Goal: Task Accomplishment & Management: Complete application form

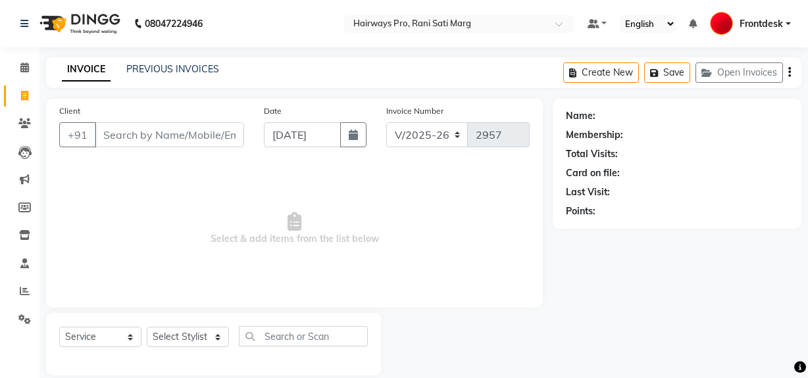
select select "787"
select select "service"
click at [176, 340] on select "Select Stylist ABID DANISH [PERSON_NAME] Frontdesk INTEZAR [PERSON_NAME] [PERSO…" at bounding box center [188, 337] width 82 height 20
click at [147, 327] on select "Select Stylist ABID DANISH [PERSON_NAME] Frontdesk INTEZAR [PERSON_NAME] [PERSO…" at bounding box center [188, 337] width 82 height 20
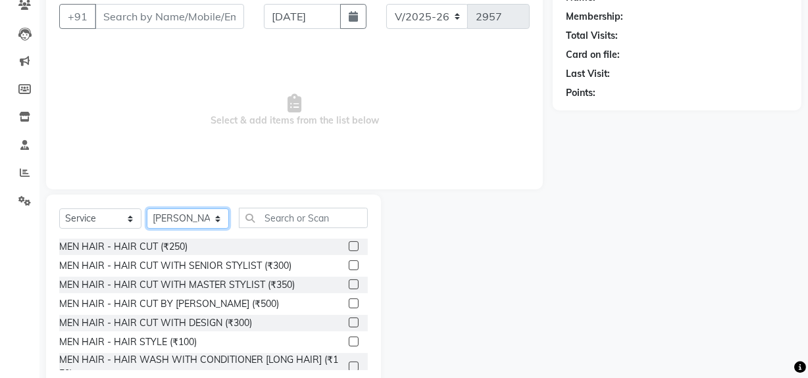
scroll to position [119, 0]
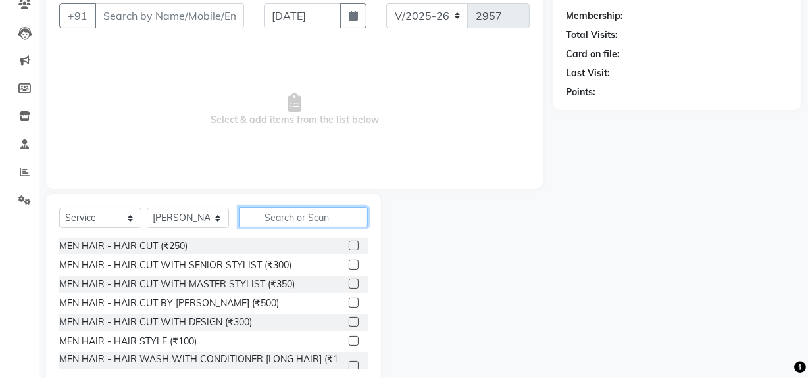
click at [277, 218] on input "text" at bounding box center [303, 217] width 129 height 20
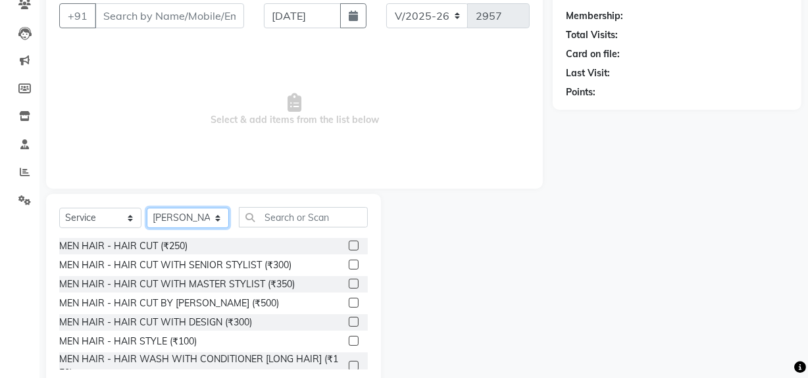
click at [169, 209] on select "Select Stylist ABID DANISH [PERSON_NAME] Frontdesk INTEZAR [PERSON_NAME] [PERSO…" at bounding box center [188, 218] width 82 height 20
select select "45602"
click at [147, 208] on select "Select Stylist ABID DANISH [PERSON_NAME] Frontdesk INTEZAR [PERSON_NAME] [PERSO…" at bounding box center [188, 218] width 82 height 20
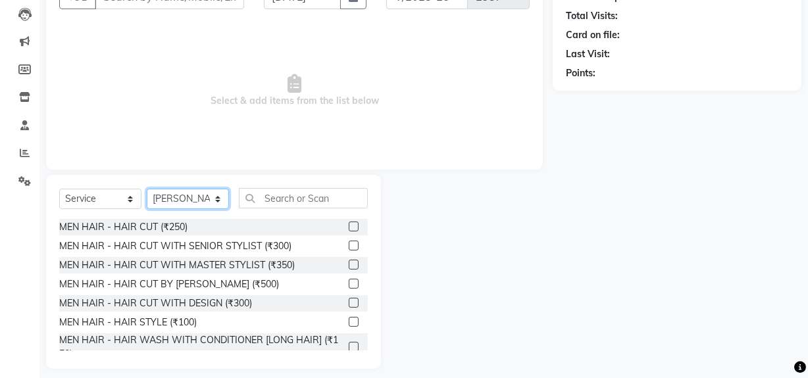
scroll to position [149, 0]
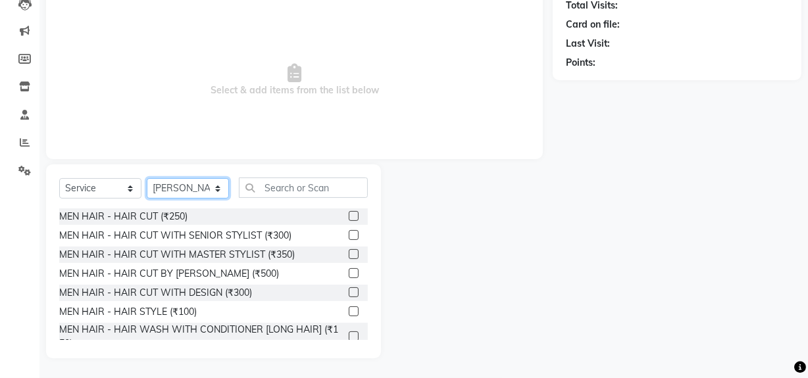
click at [209, 188] on select "Select Stylist ABID DANISH [PERSON_NAME] Frontdesk INTEZAR [PERSON_NAME] [PERSO…" at bounding box center [188, 188] width 82 height 20
click at [440, 147] on div "Client +91 Date 01-09-2025 Invoice Number INV/25-26 V/2025-26 2957 Select & add…" at bounding box center [294, 54] width 497 height 209
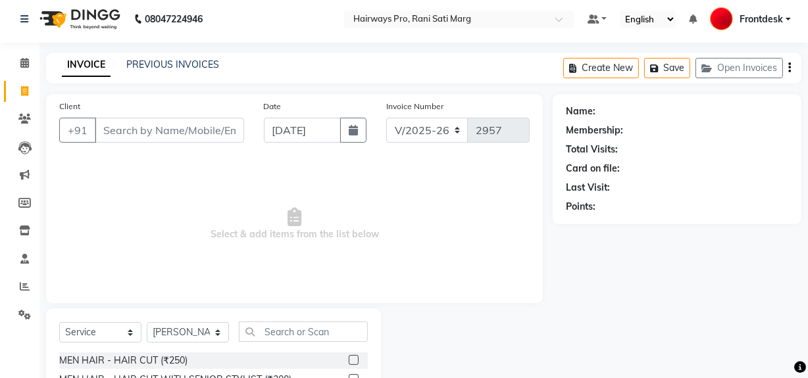
scroll to position [0, 0]
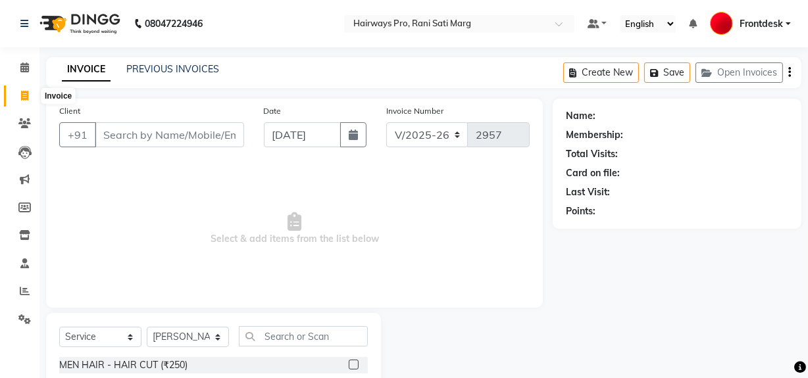
click at [22, 98] on icon at bounding box center [24, 96] width 7 height 10
select select "service"
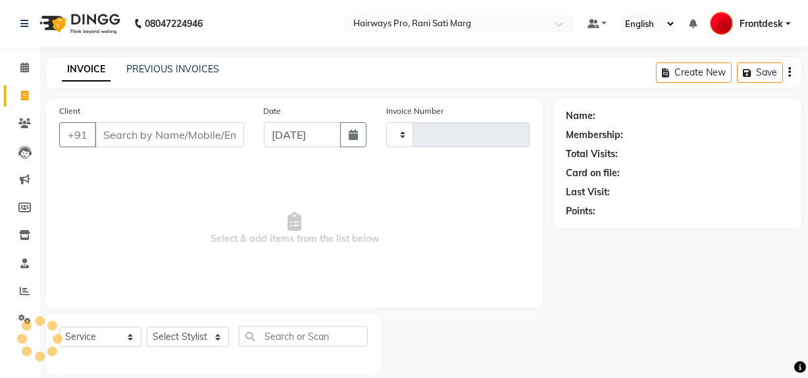
type input "2957"
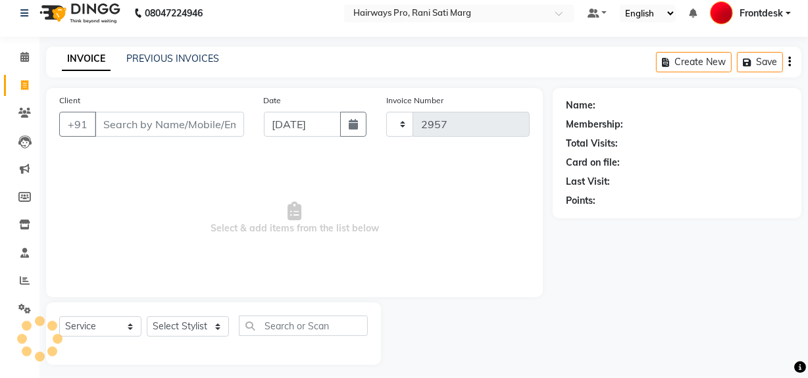
select select "787"
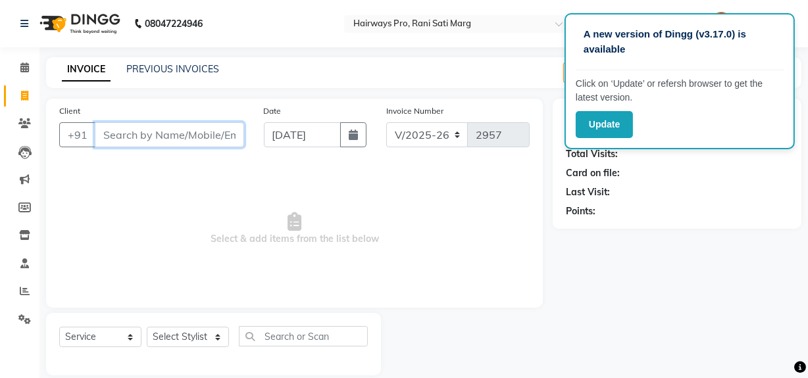
click at [164, 134] on input "Client" at bounding box center [169, 134] width 149 height 25
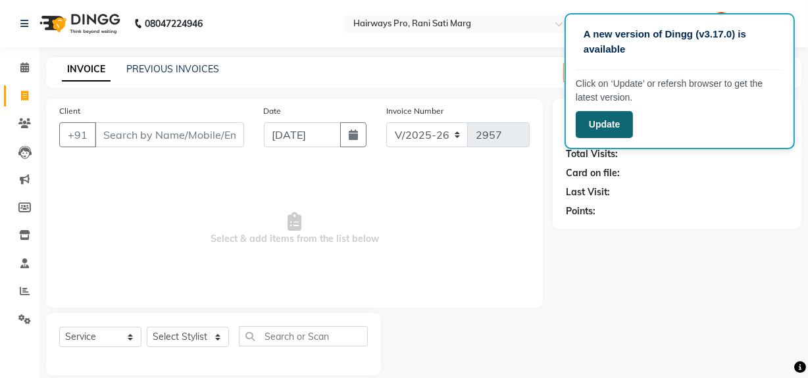
click at [609, 122] on button "Update" at bounding box center [604, 124] width 57 height 27
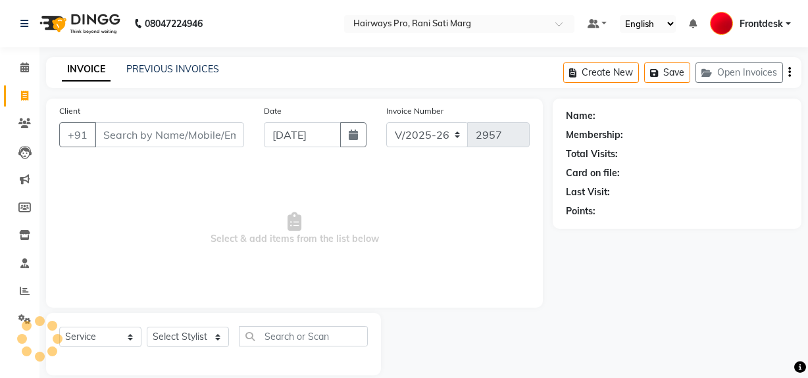
select select "787"
select select "service"
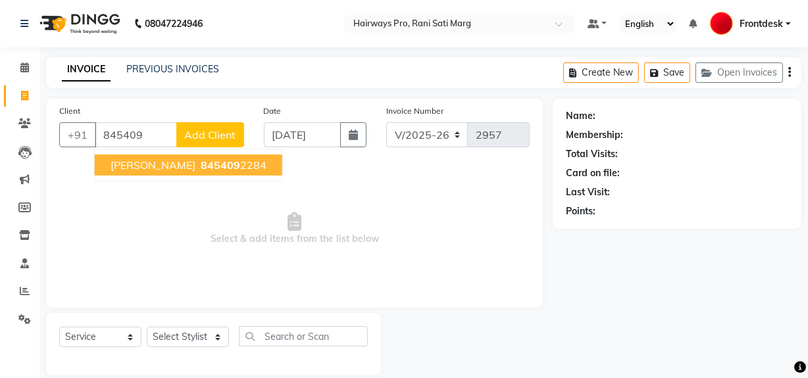
click at [207, 168] on span "845409" at bounding box center [220, 165] width 39 height 13
type input "8454092284"
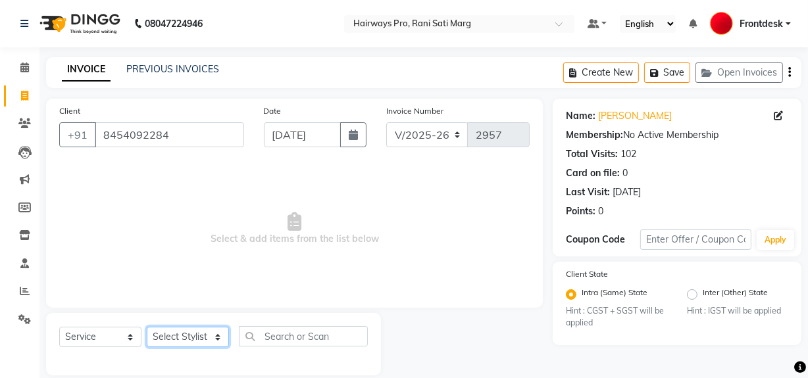
click at [203, 330] on select "Select Stylist ABID DANISH [PERSON_NAME] Frontdesk INTEZAR [PERSON_NAME] [PERSO…" at bounding box center [188, 337] width 82 height 20
select select "13192"
click at [147, 327] on select "Select Stylist ABID DANISH [PERSON_NAME] Frontdesk INTEZAR [PERSON_NAME] [PERSO…" at bounding box center [188, 337] width 82 height 20
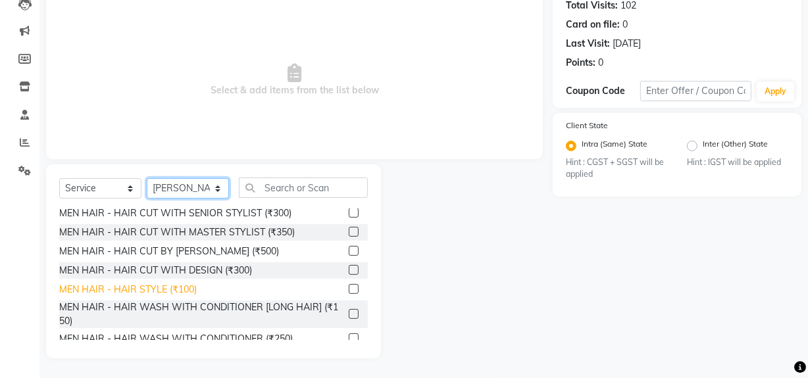
scroll to position [59, 0]
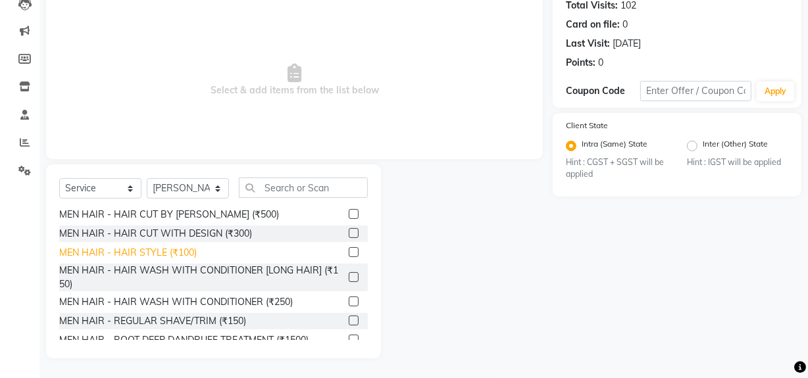
click at [189, 251] on div "MEN HAIR - HAIR STYLE (₹100)" at bounding box center [128, 253] width 138 height 14
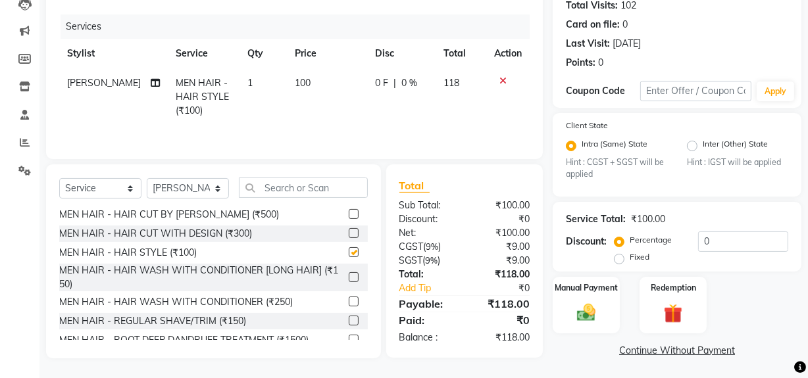
checkbox input "false"
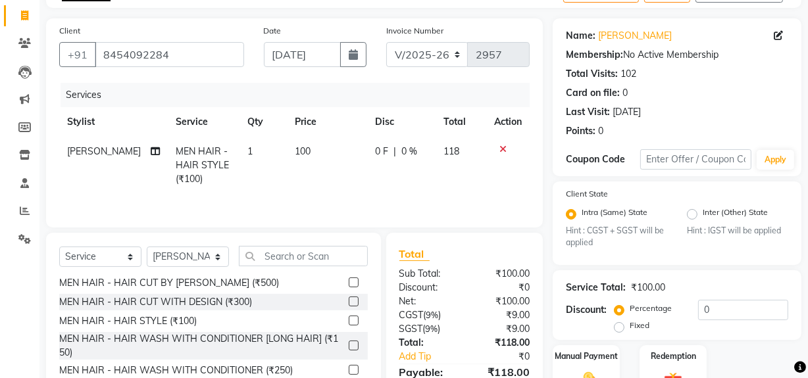
scroll to position [0, 0]
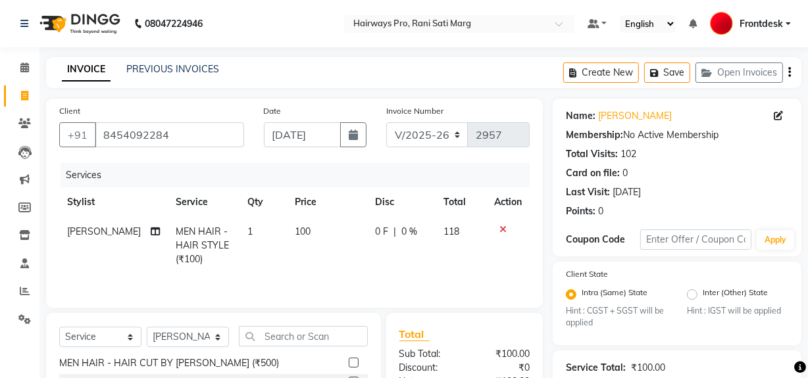
click at [789, 73] on icon "button" at bounding box center [789, 72] width 3 height 1
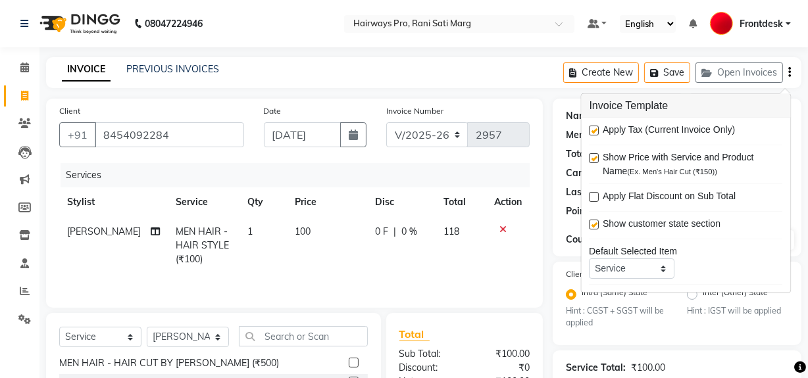
click at [591, 129] on label at bounding box center [595, 131] width 10 height 10
click at [591, 129] on input "checkbox" at bounding box center [594, 131] width 9 height 9
checkbox input "false"
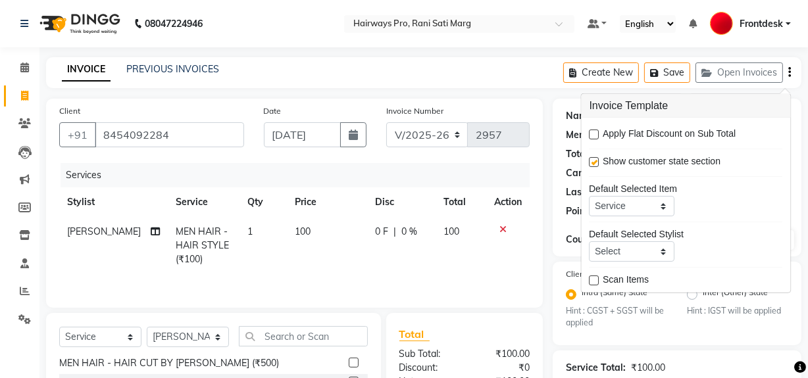
scroll to position [64, 0]
click at [424, 133] on select "INV/25-26 V/2025-26" at bounding box center [427, 134] width 82 height 25
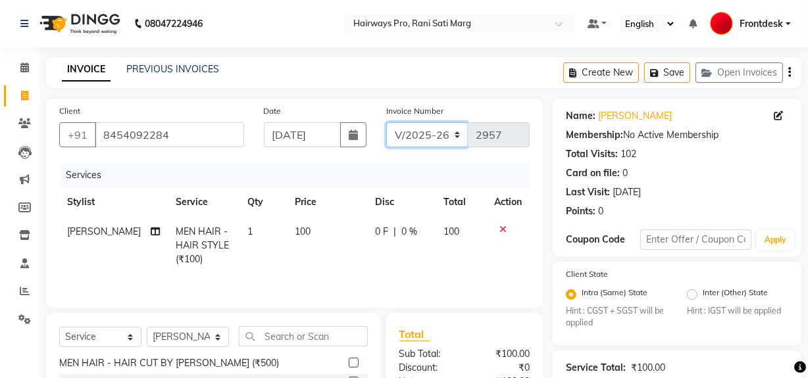
select select "6960"
click at [386, 122] on select "INV/25-26 V/2025-26" at bounding box center [427, 134] width 82 height 25
type input "4165"
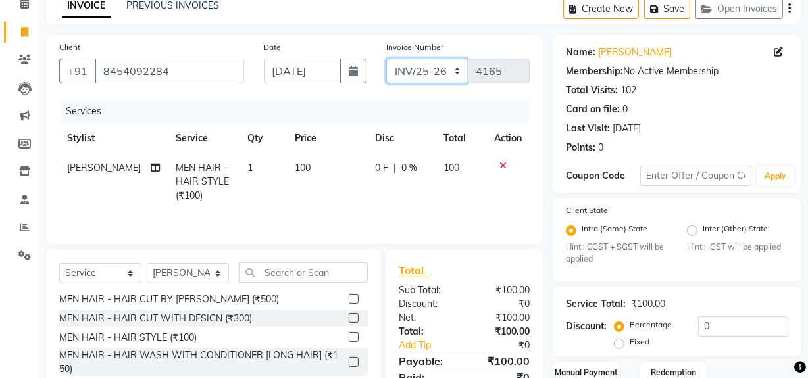
scroll to position [151, 0]
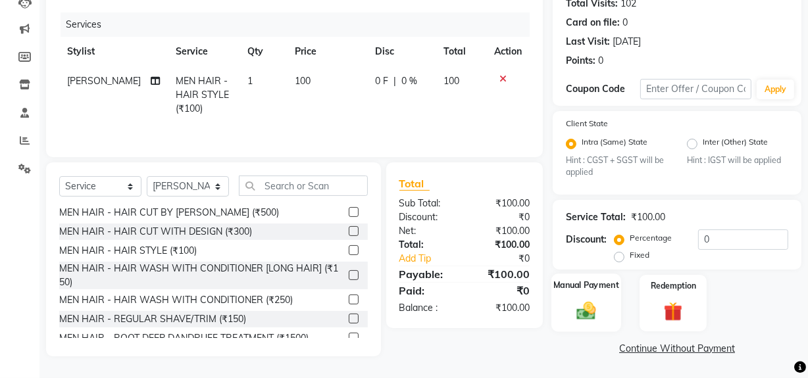
click at [567, 315] on div "Manual Payment" at bounding box center [586, 303] width 70 height 59
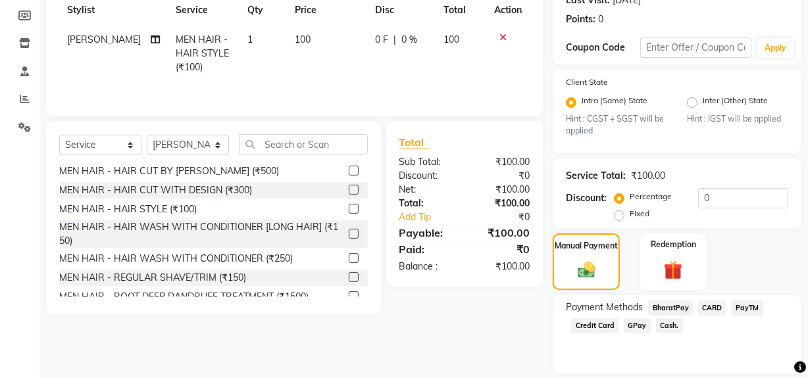
scroll to position [235, 0]
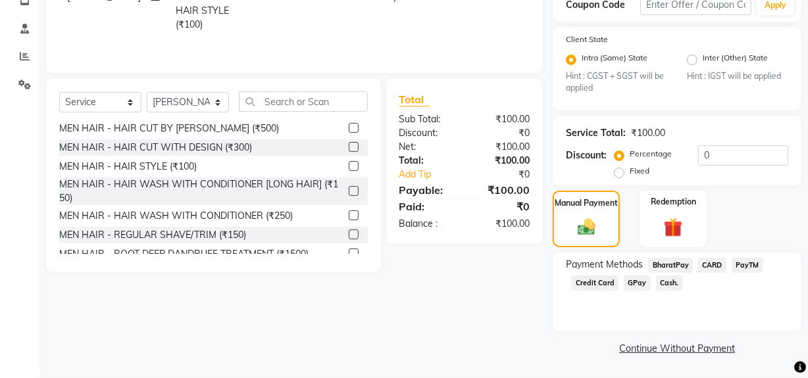
click at [661, 285] on span "Cash." at bounding box center [669, 283] width 27 height 15
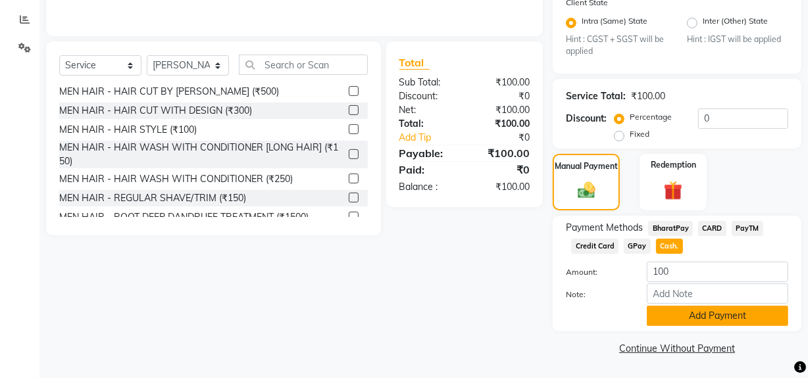
click at [664, 317] on button "Add Payment" at bounding box center [717, 316] width 141 height 20
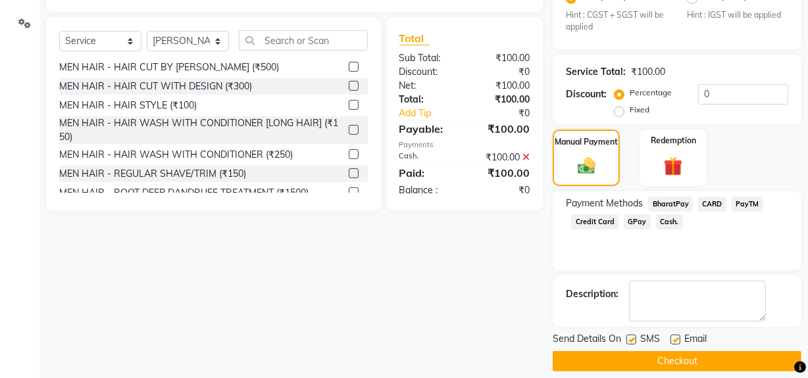
scroll to position [309, 0]
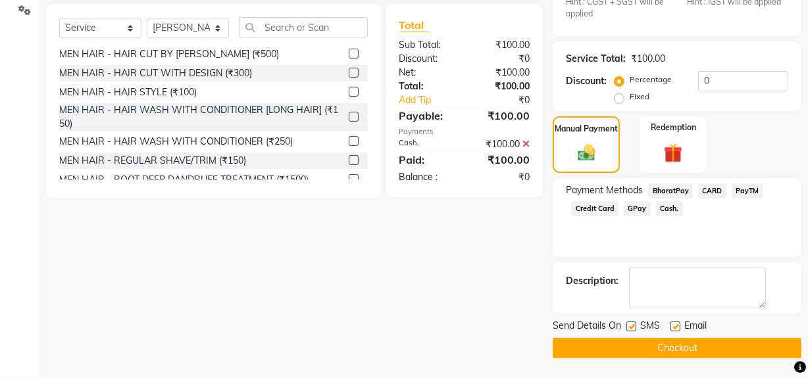
click at [633, 327] on label at bounding box center [631, 327] width 10 height 10
click at [633, 327] on input "checkbox" at bounding box center [630, 327] width 9 height 9
checkbox input "false"
click at [636, 342] on button "Checkout" at bounding box center [677, 348] width 249 height 20
